Goal: Task Accomplishment & Management: Manage account settings

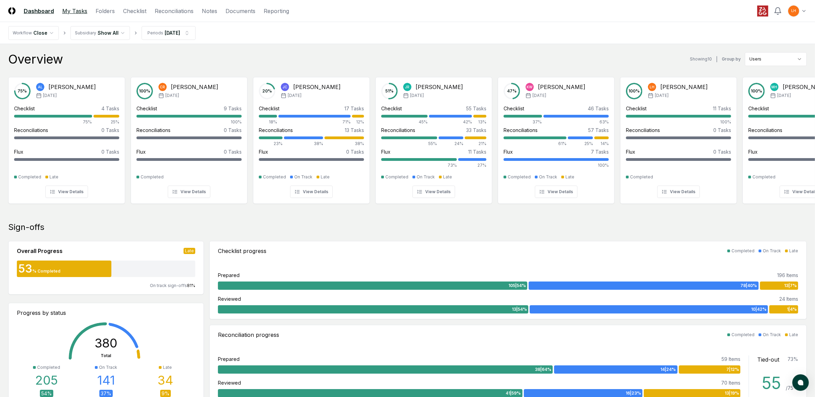
click at [70, 11] on link "My Tasks" at bounding box center [74, 11] width 25 height 8
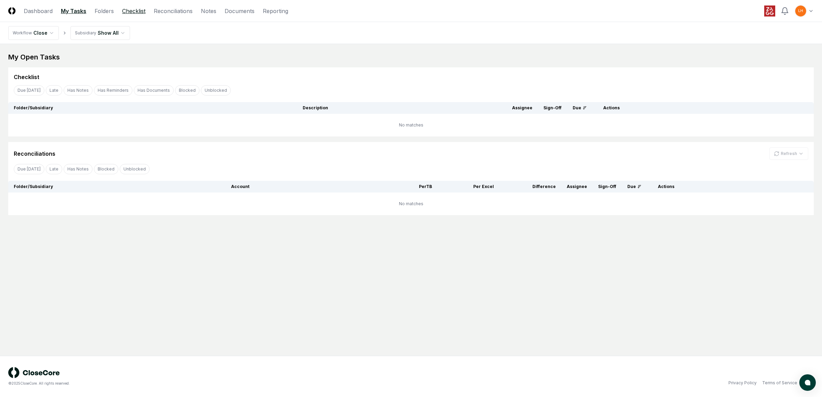
click at [133, 8] on link "Checklist" at bounding box center [133, 11] width 23 height 8
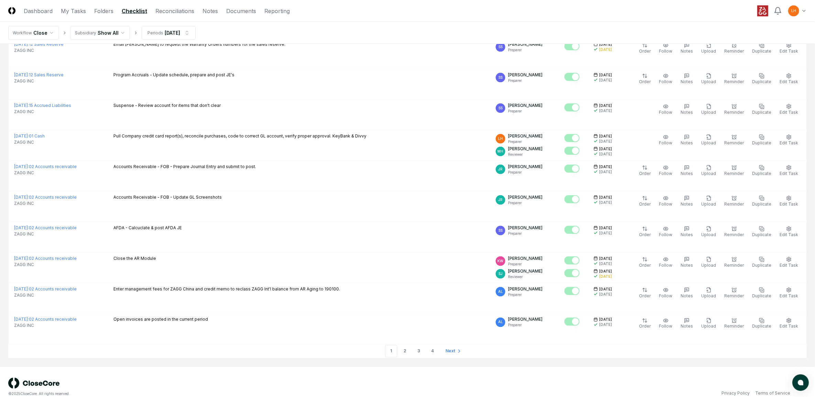
scroll to position [1330, 0]
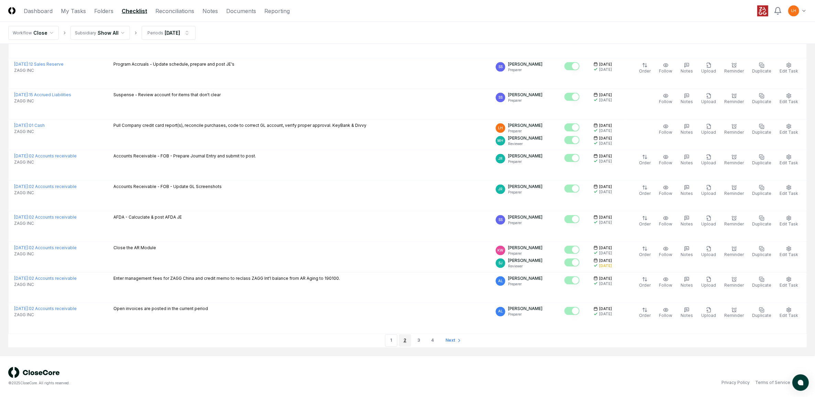
click at [404, 340] on link "2" at bounding box center [405, 340] width 12 height 12
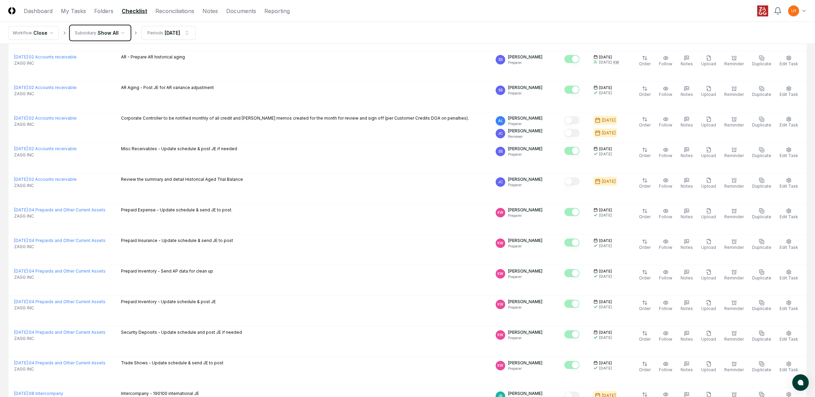
scroll to position [617, 0]
